Goal: Transaction & Acquisition: Purchase product/service

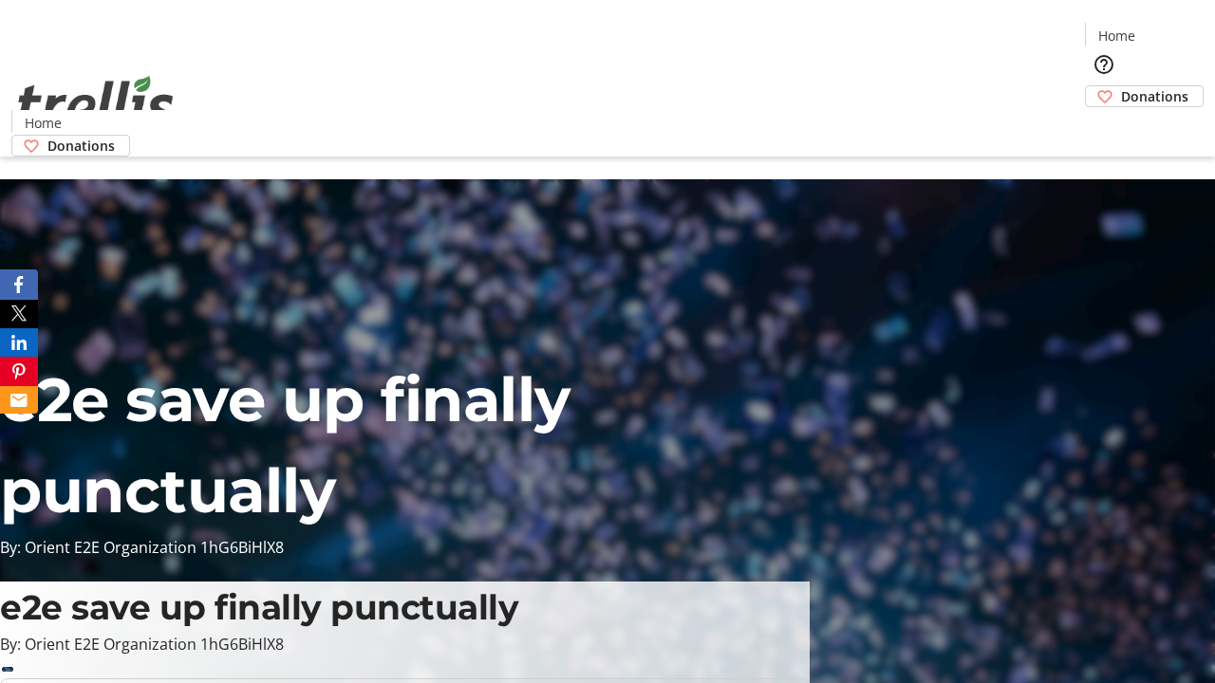
click at [1160, 28] on span "Sign Up" at bounding box center [1168, 26] width 55 height 23
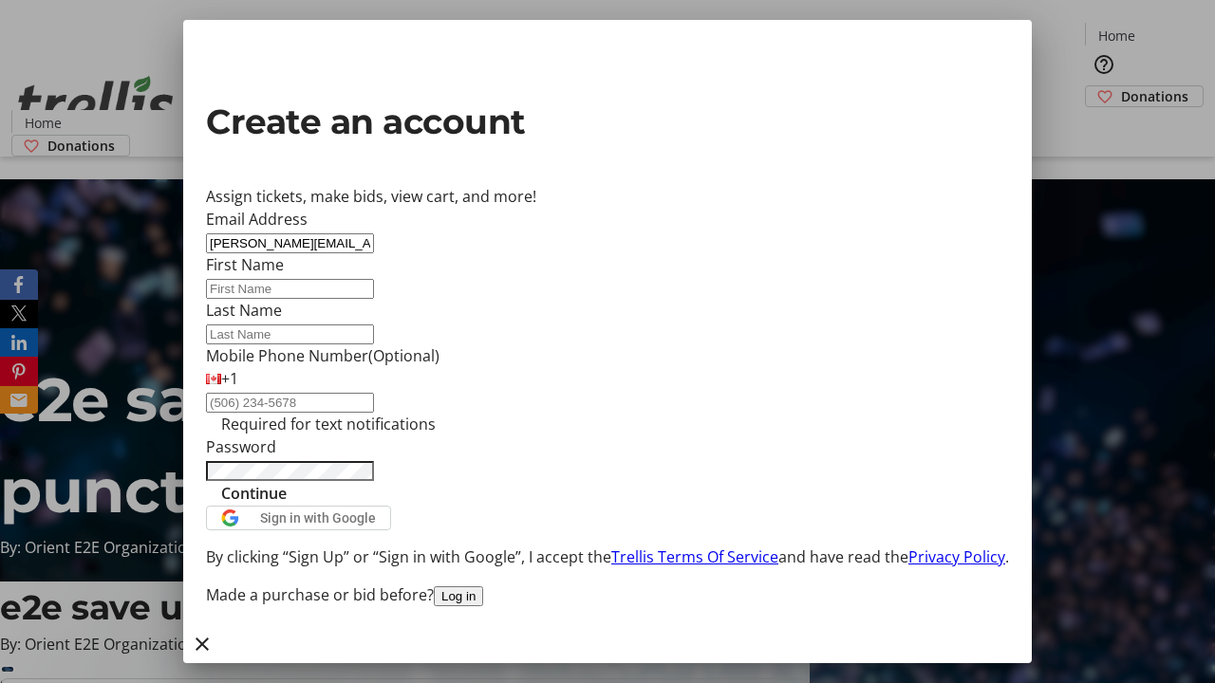
type input "[PERSON_NAME][EMAIL_ADDRESS][DOMAIN_NAME]"
type input "[PERSON_NAME]"
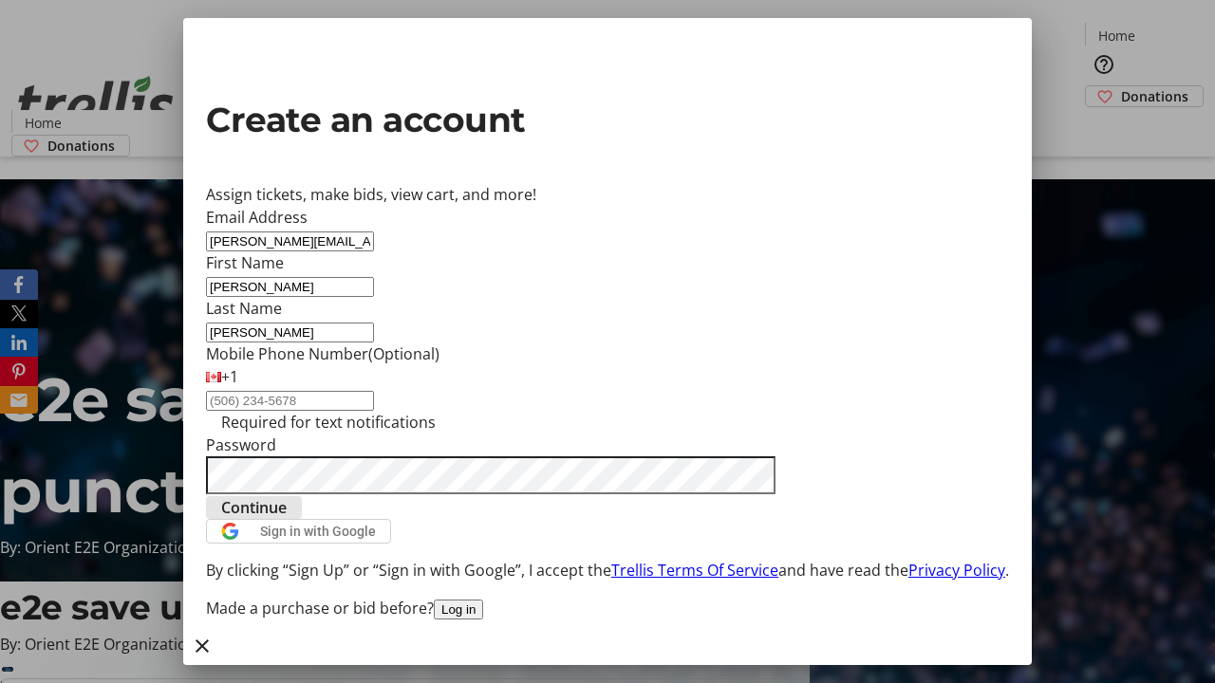
click at [287, 519] on span "Continue" at bounding box center [253, 507] width 65 height 23
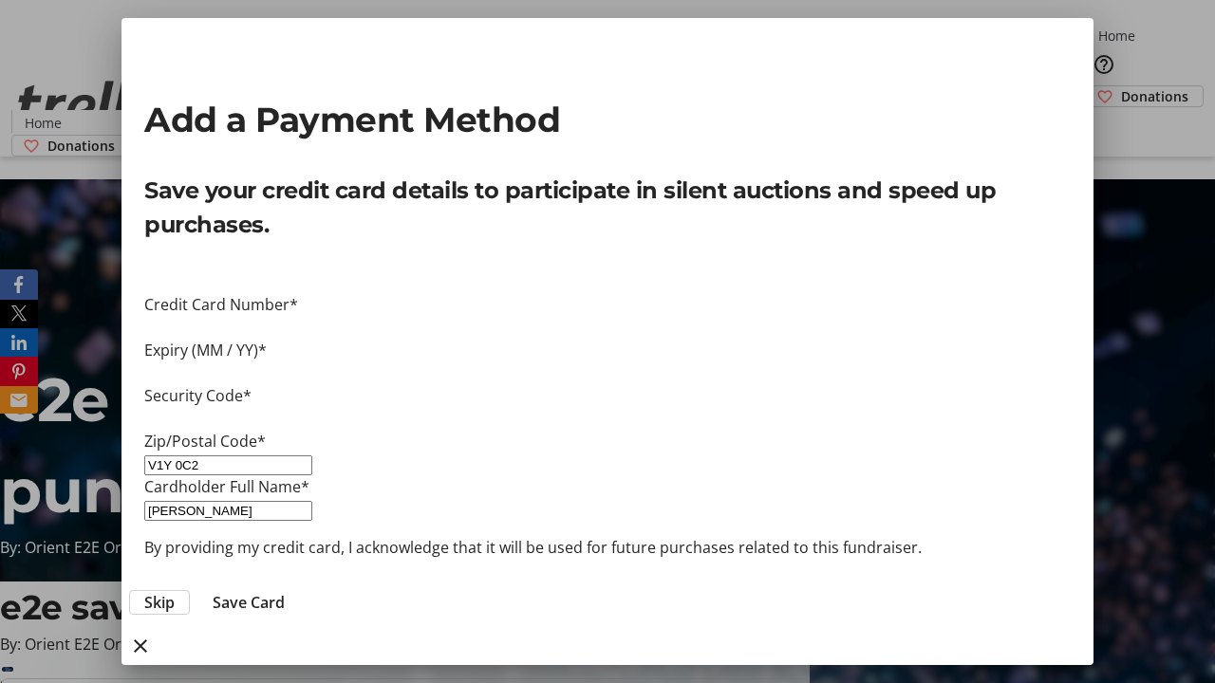
type input "V1Y 0C2"
click at [285, 591] on span "Save Card" at bounding box center [249, 602] width 72 height 23
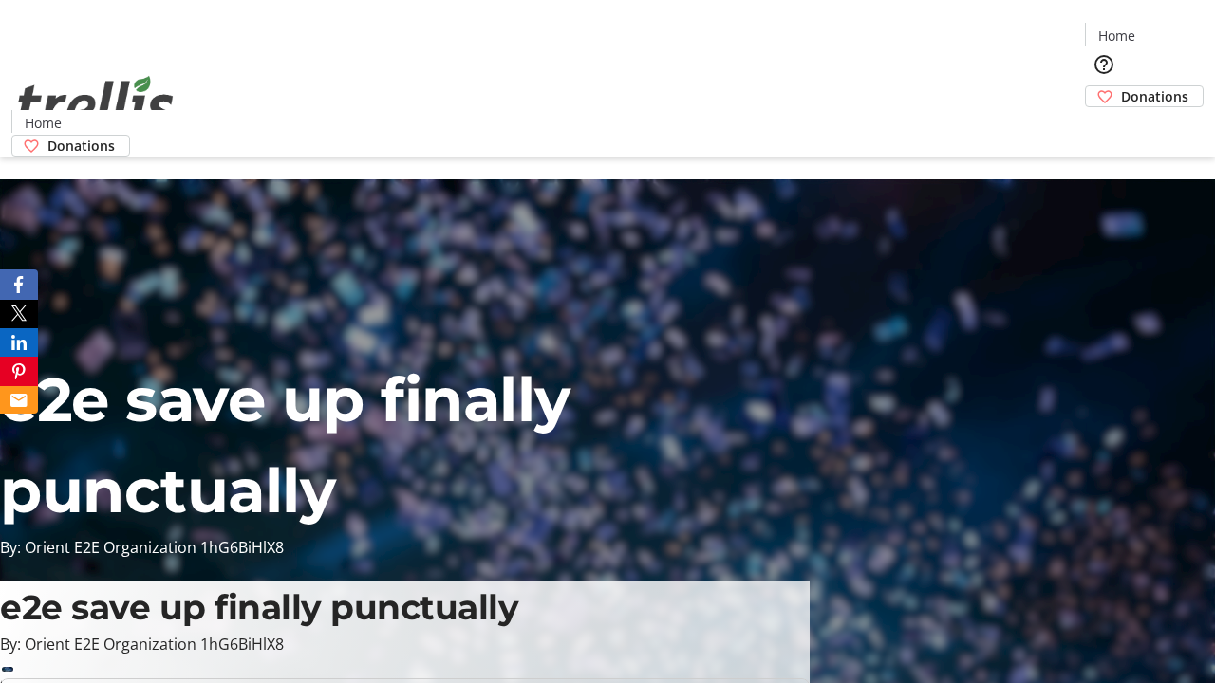
click at [1121, 86] on span "Donations" at bounding box center [1154, 96] width 67 height 20
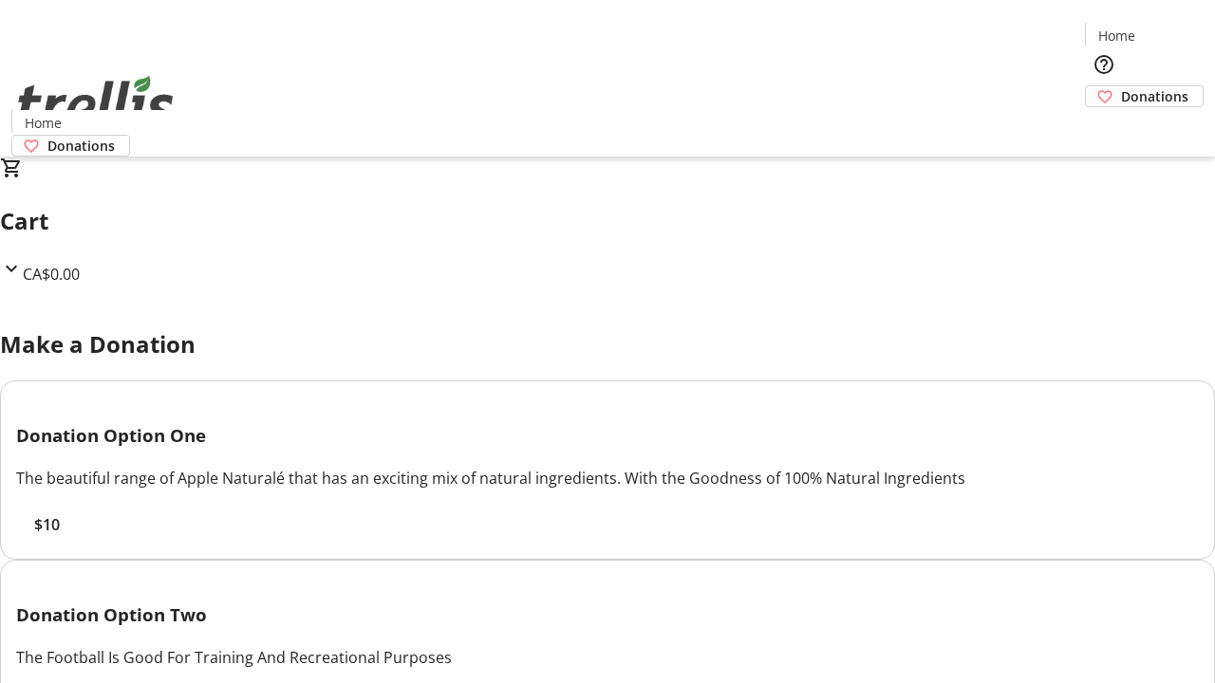
click at [60, 536] on span "$10" at bounding box center [47, 524] width 26 height 23
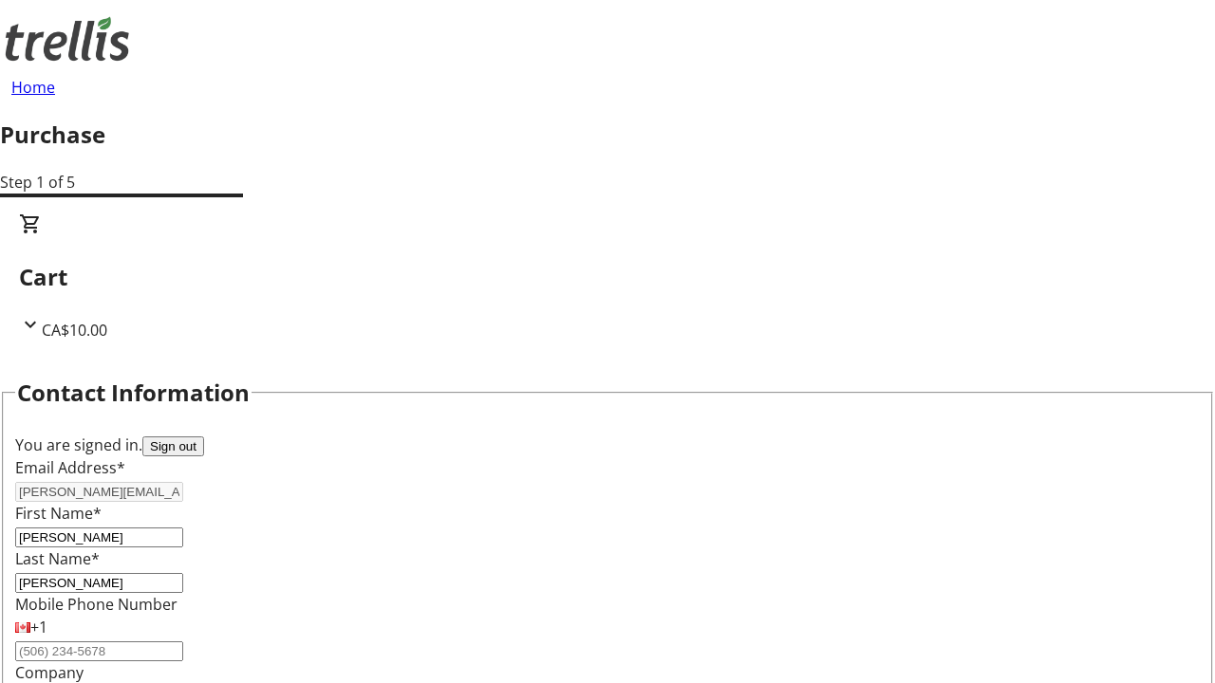
select select "CA"
select select "BC"
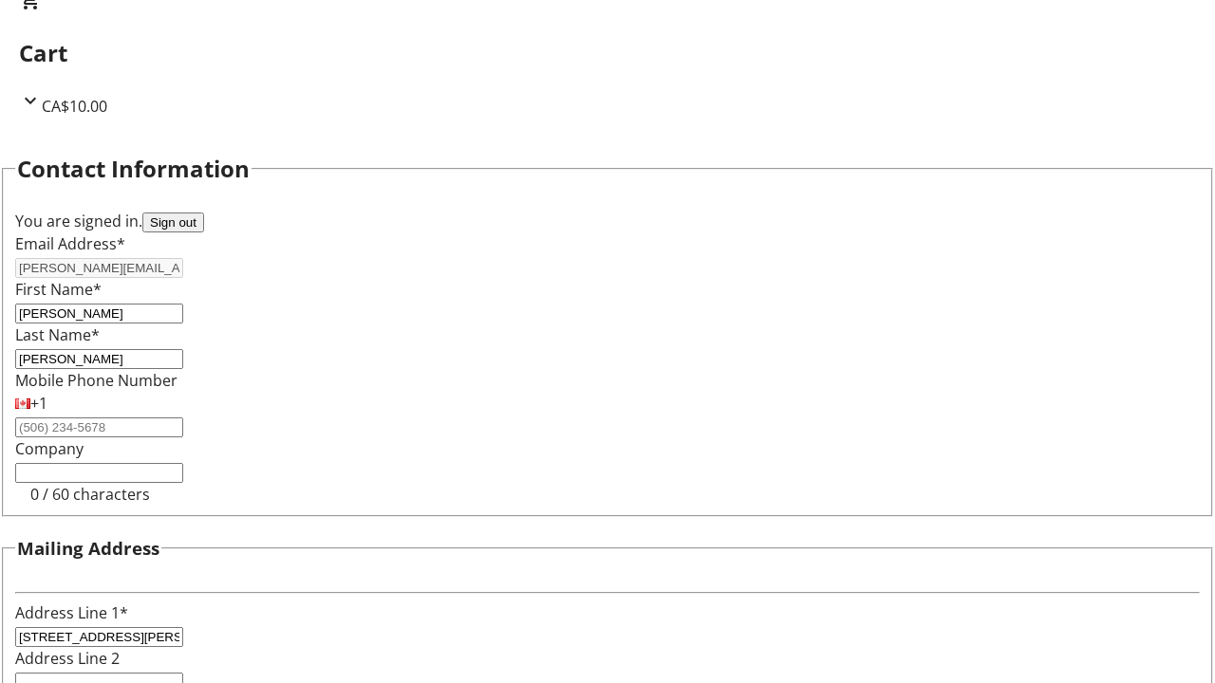
type input "Kelowna"
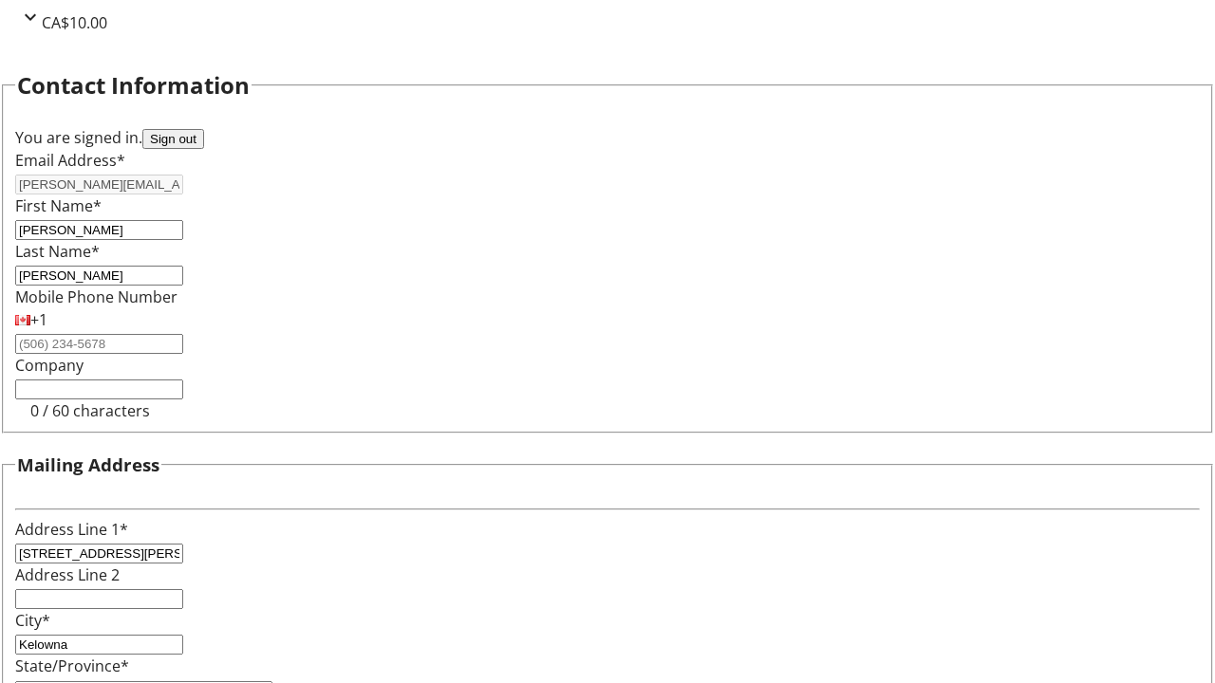
type input "V1Y 0C2"
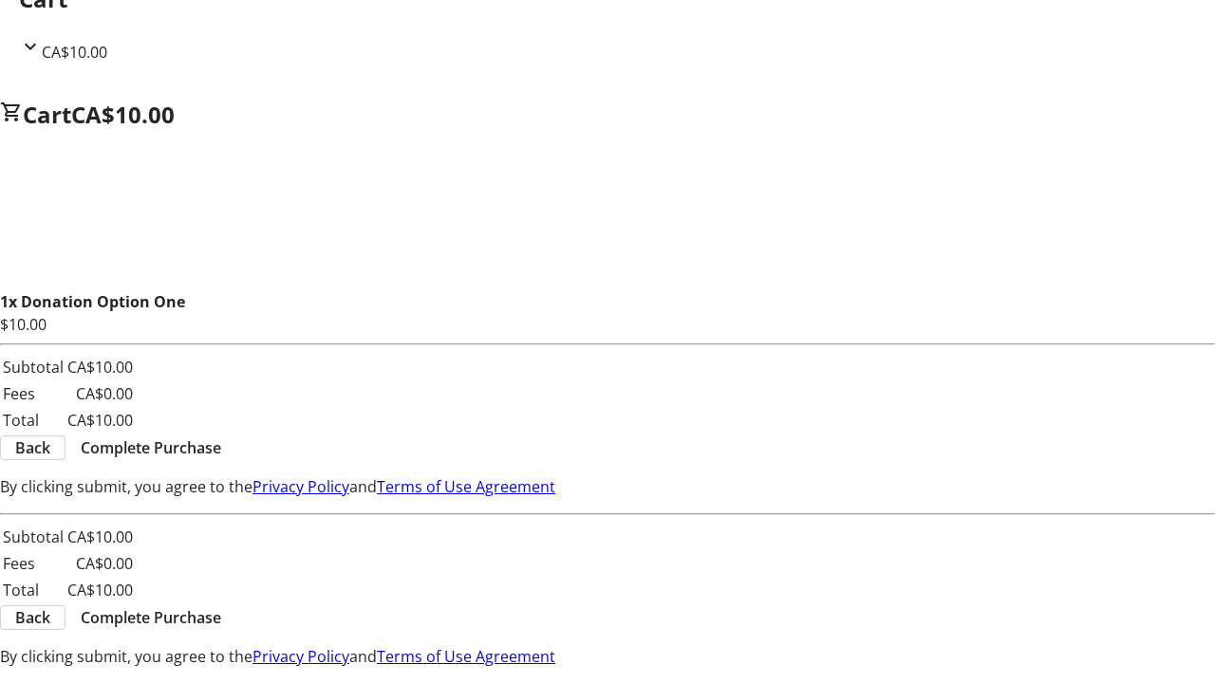
scroll to position [0, 0]
